Goal: Task Accomplishment & Management: Manage account settings

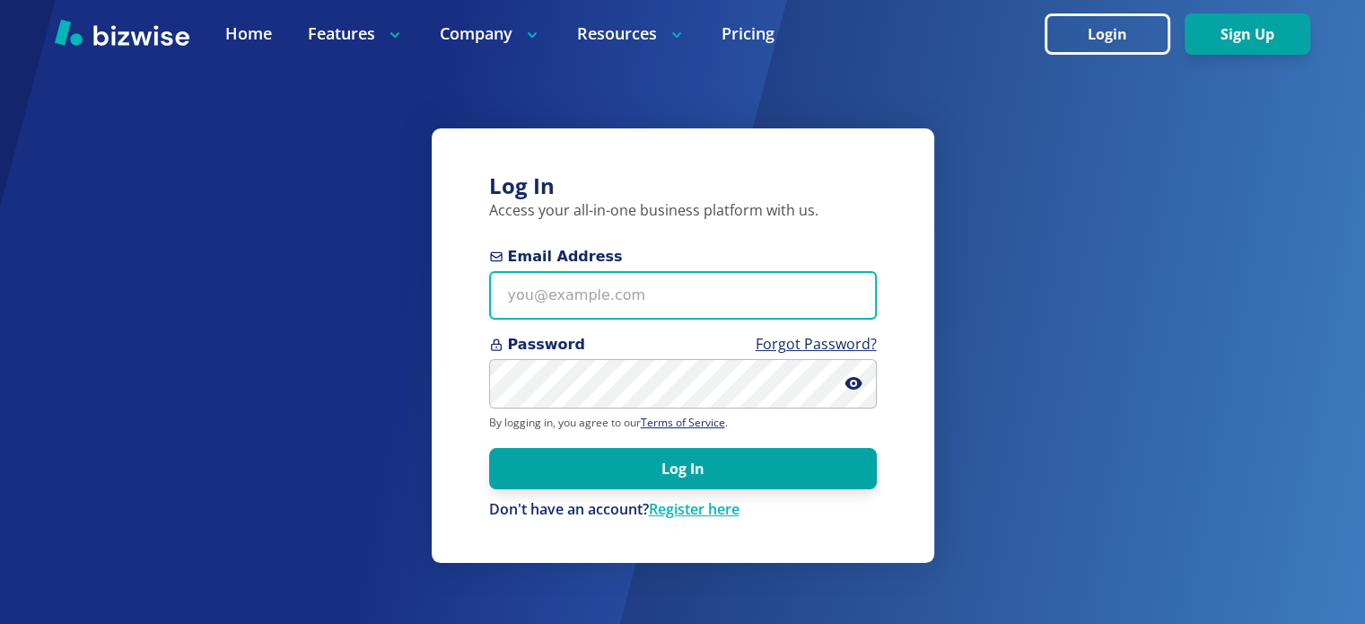
type input "[EMAIL_ADDRESS][DOMAIN_NAME]"
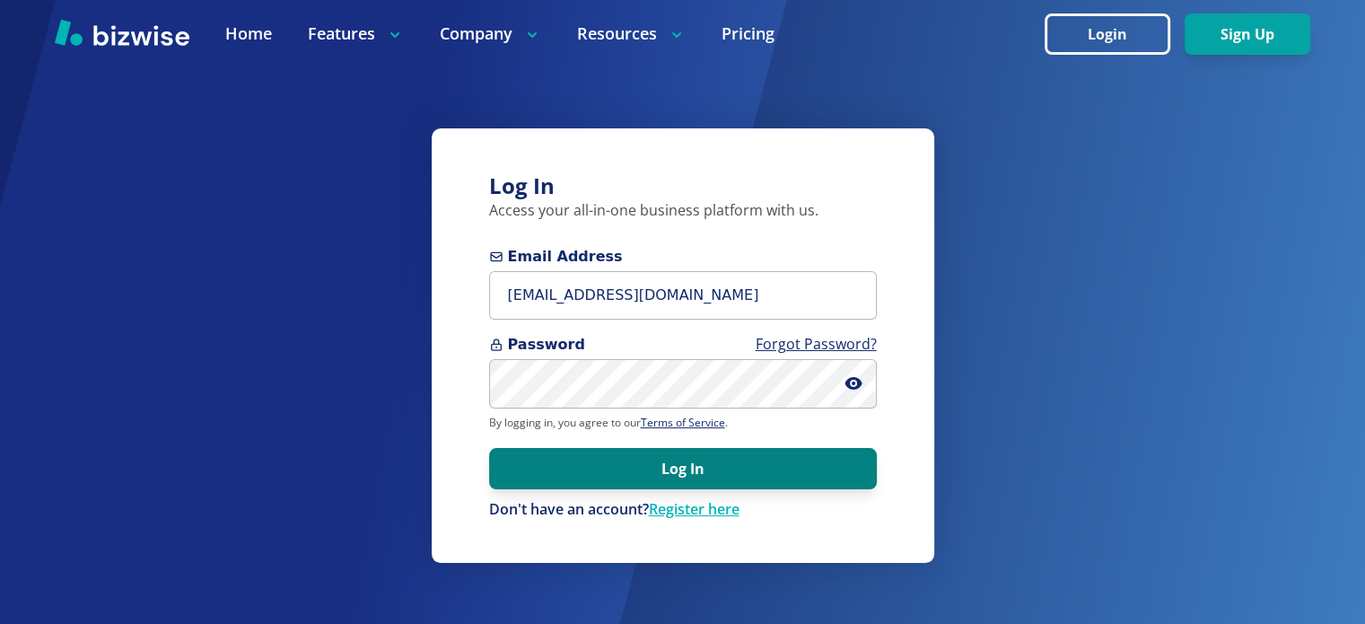
click at [732, 474] on button "Log In" at bounding box center [683, 468] width 388 height 41
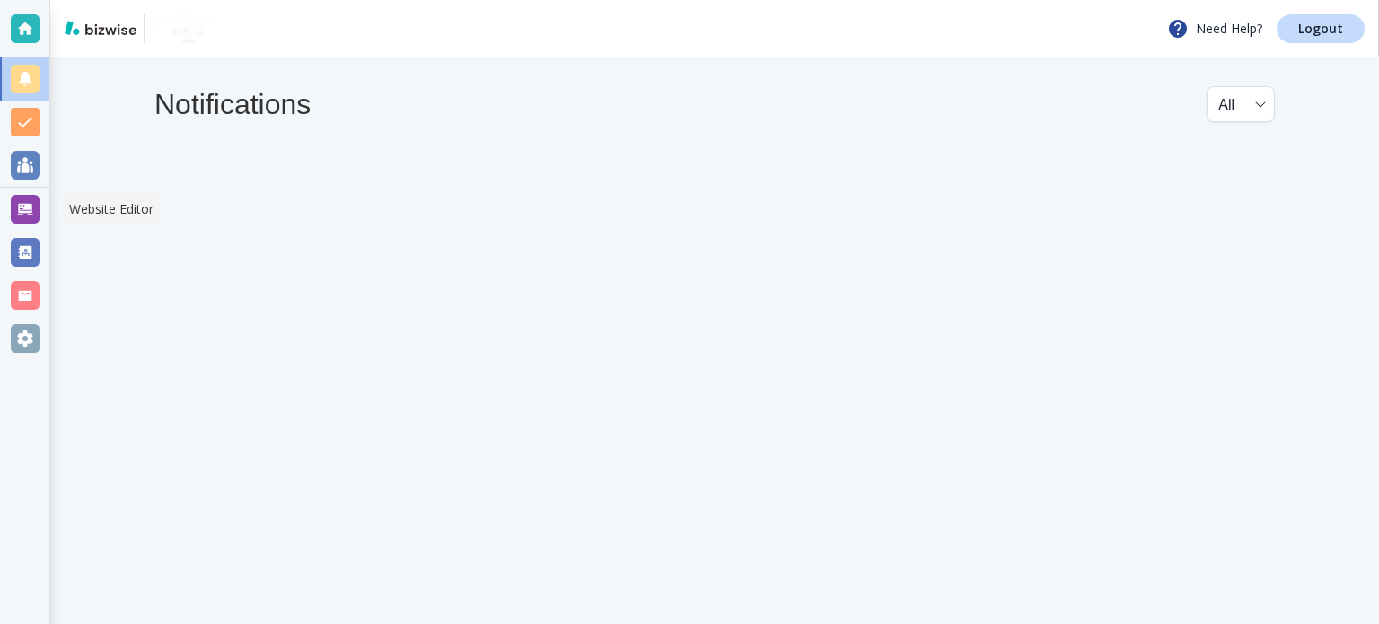
click at [7, 212] on div at bounding box center [24, 209] width 49 height 43
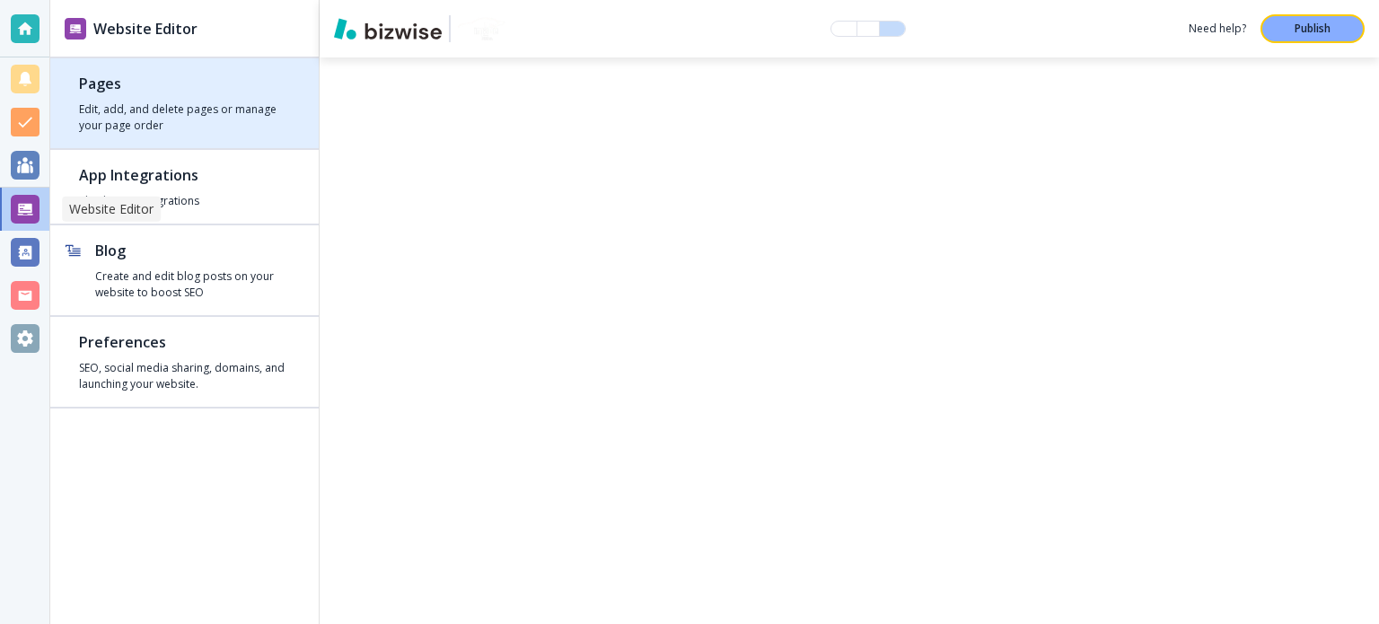
click at [163, 69] on div "button" at bounding box center [184, 65] width 268 height 14
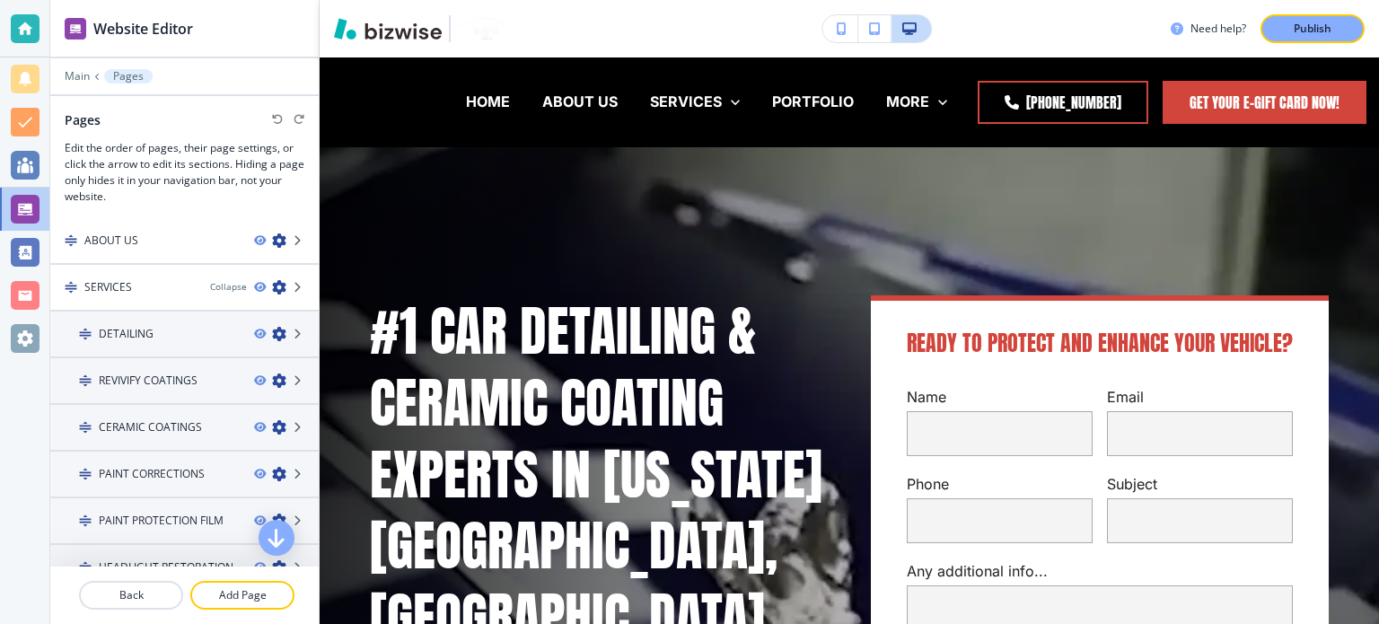
scroll to position [90, 0]
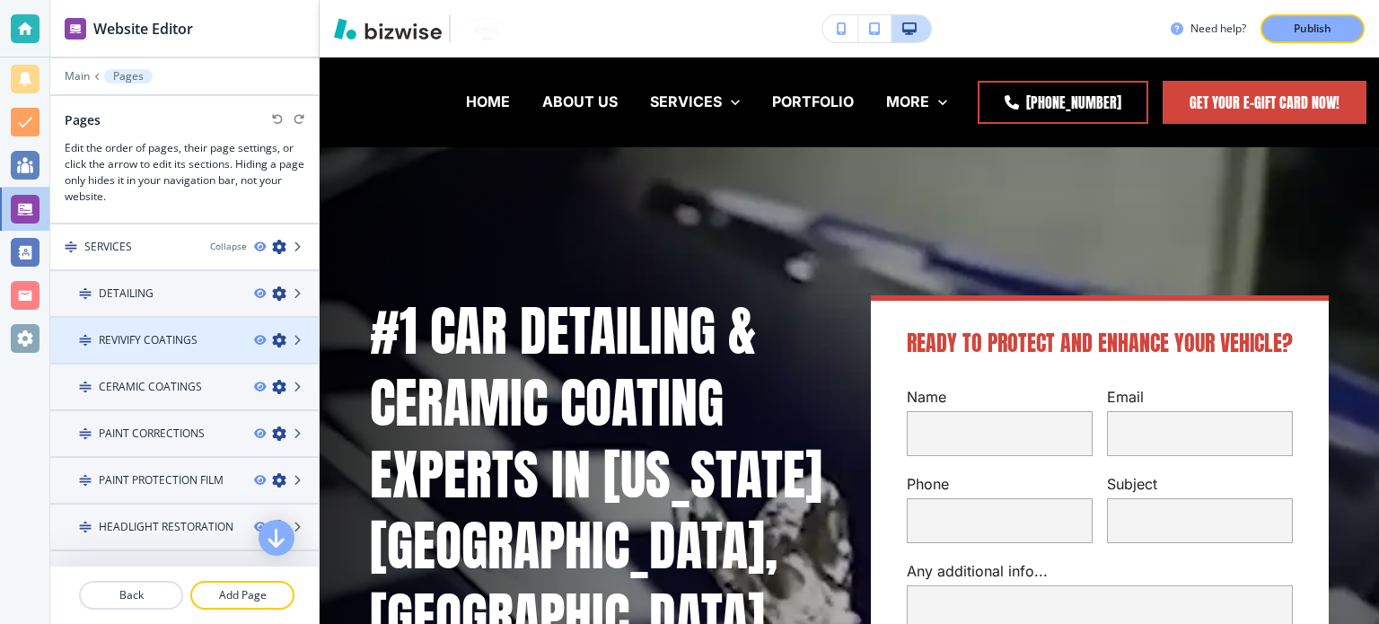
click at [150, 335] on h4 "REVIVIFY COATINGS" at bounding box center [148, 340] width 99 height 16
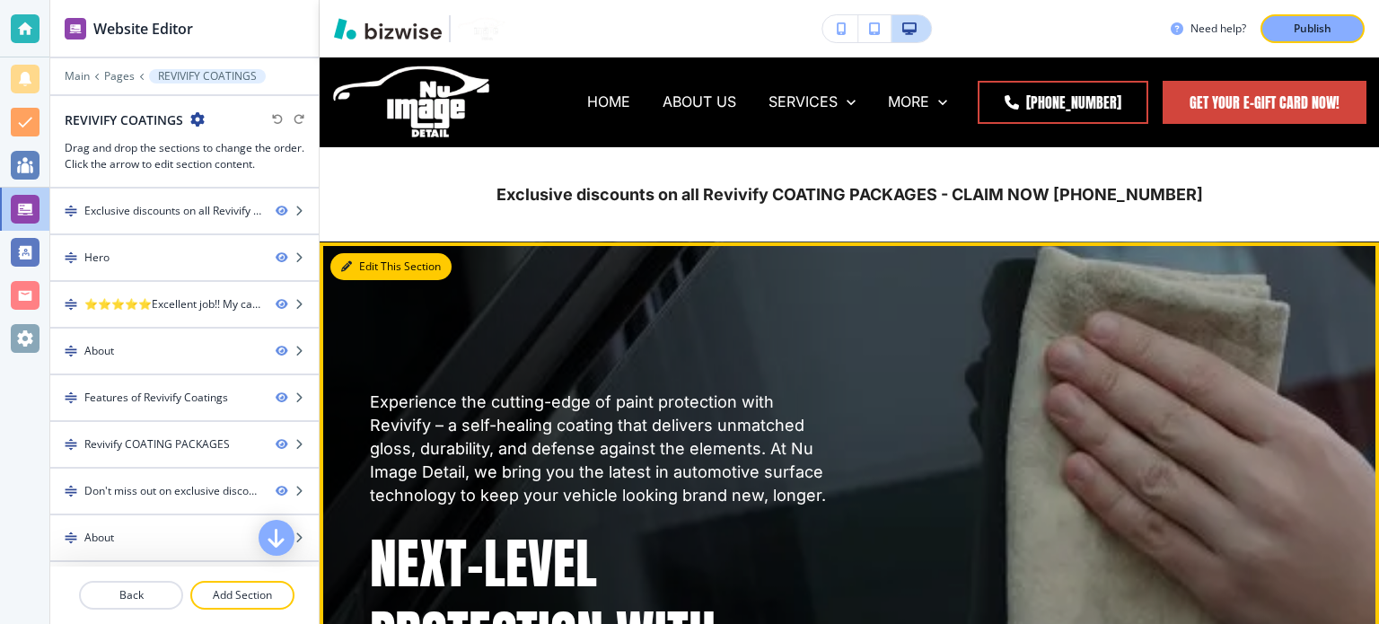
click at [349, 255] on button "Edit This Section" at bounding box center [390, 266] width 121 height 27
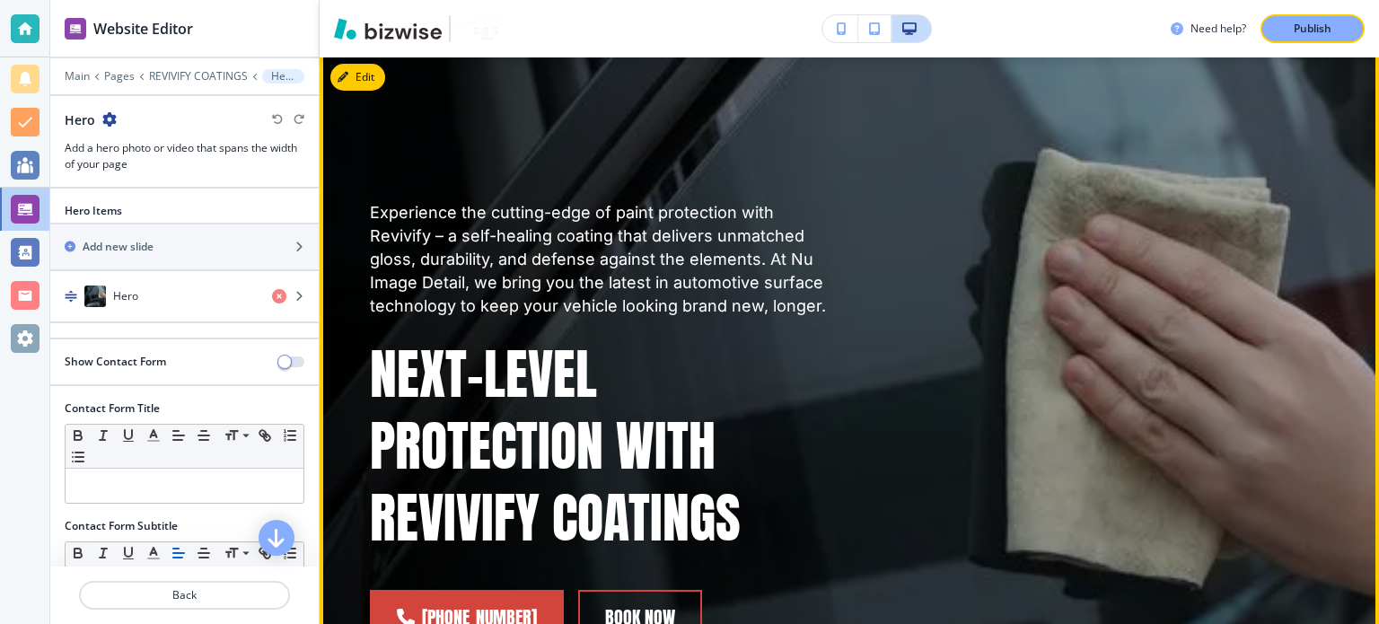
scroll to position [184, 0]
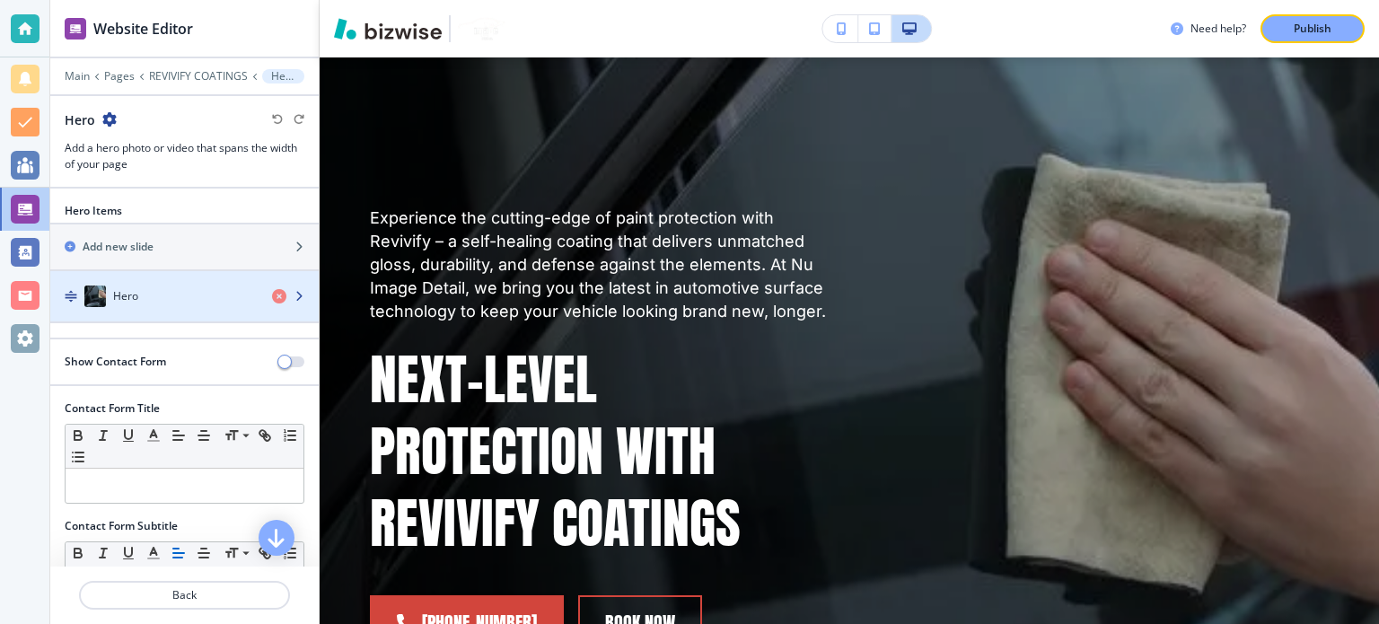
click at [160, 296] on div "Hero" at bounding box center [153, 296] width 207 height 22
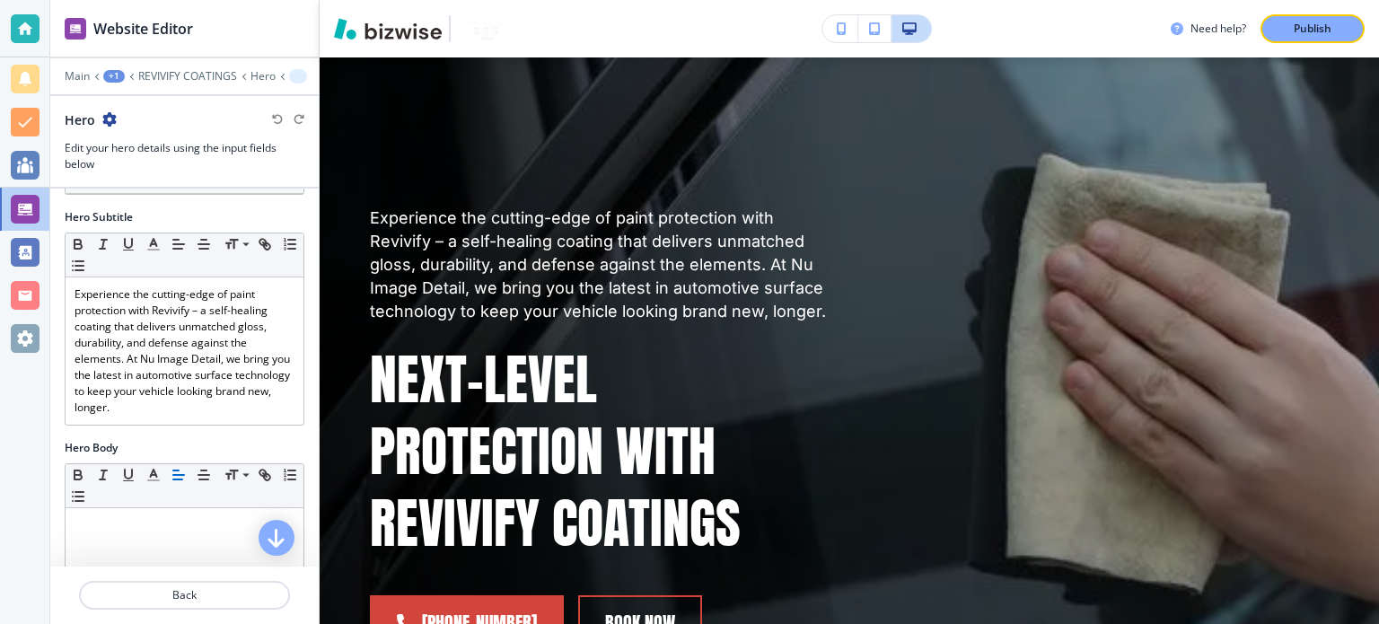
scroll to position [269, 0]
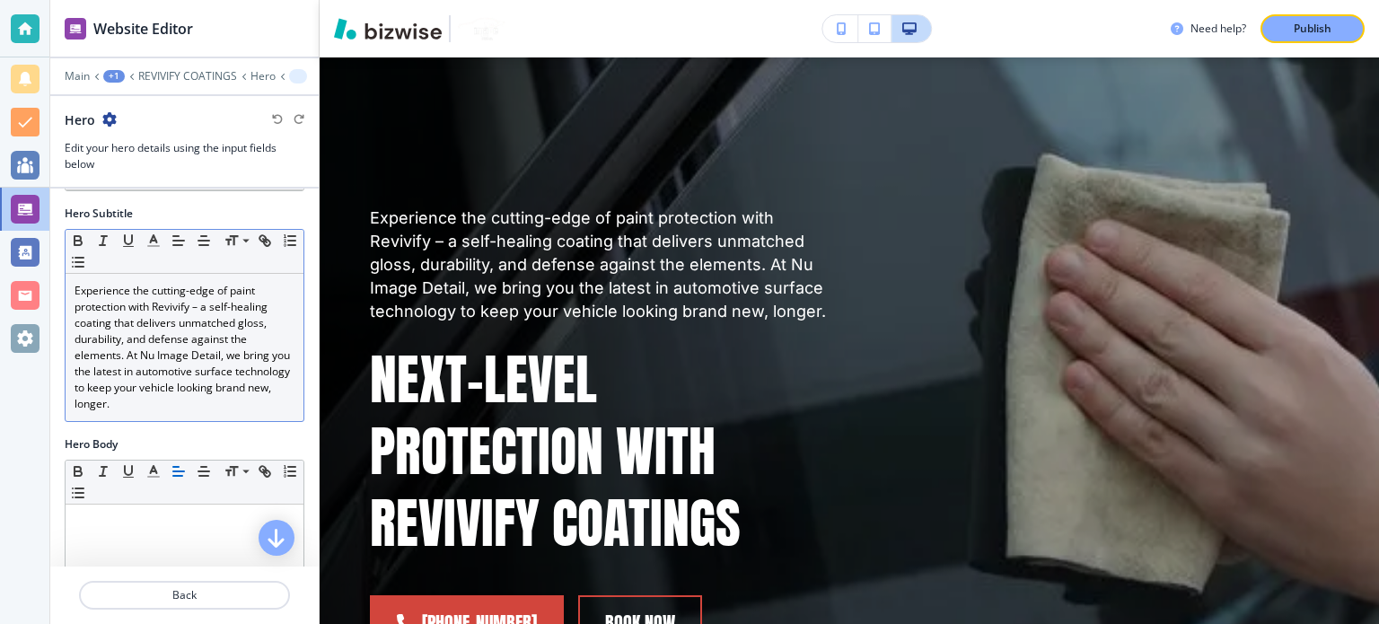
click at [192, 340] on p "Experience the cutting-edge of paint protection with Revivify – a self-healing …" at bounding box center [185, 347] width 220 height 129
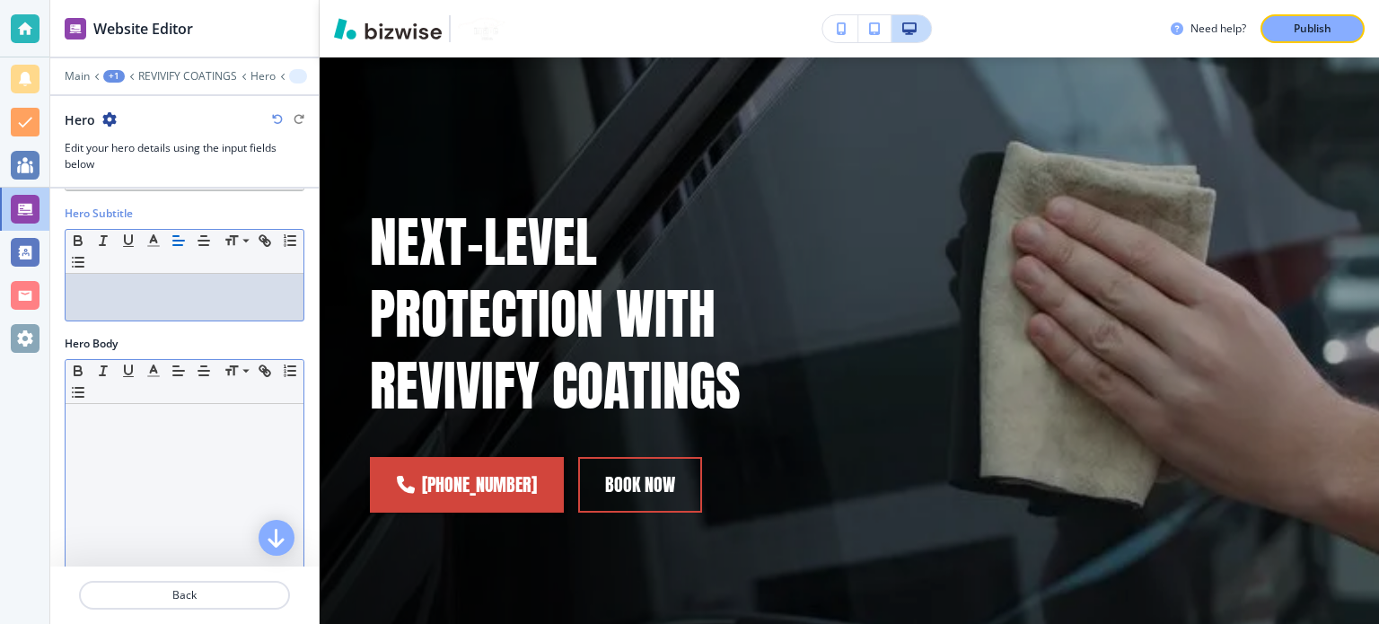
click at [182, 460] on div at bounding box center [185, 520] width 238 height 233
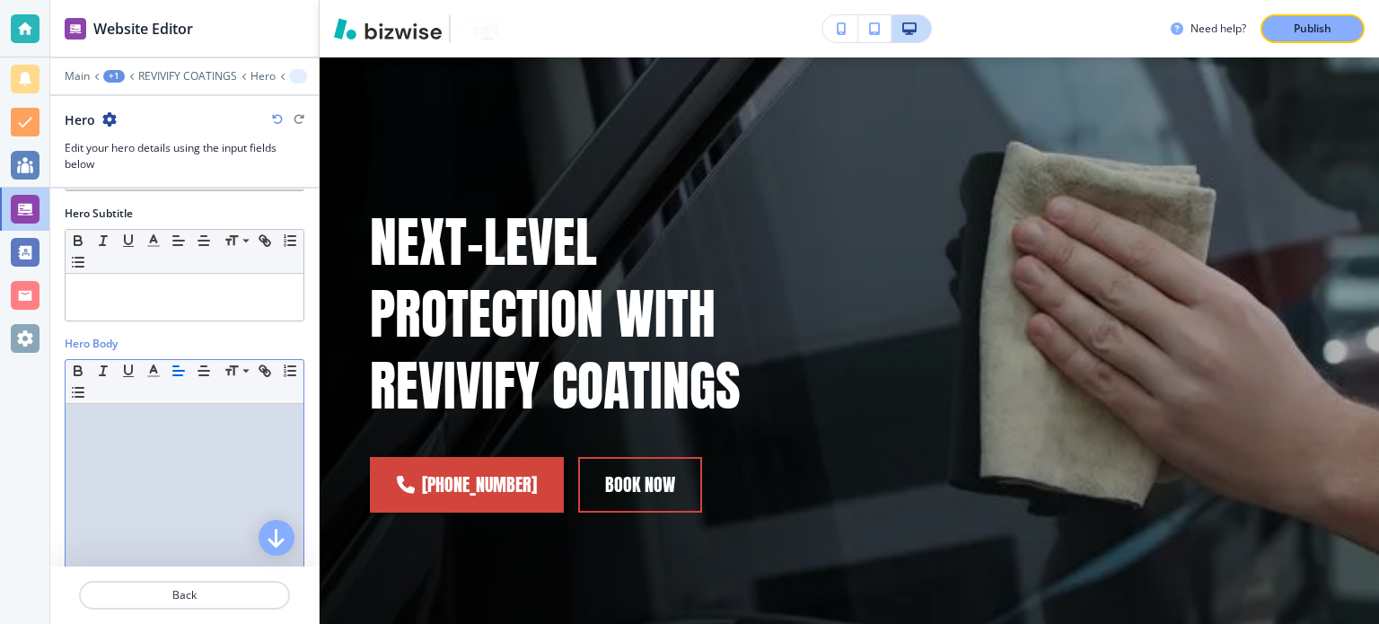
click at [199, 448] on div at bounding box center [185, 520] width 238 height 233
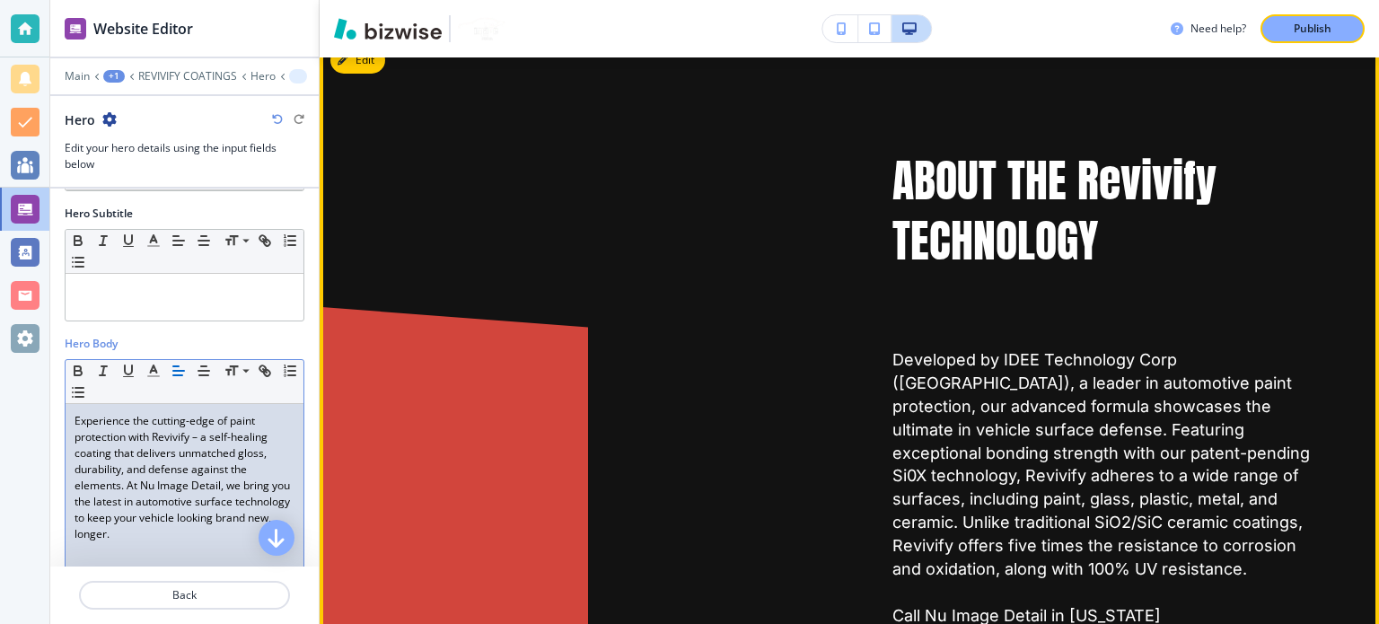
scroll to position [7502, 0]
